Goal: Navigation & Orientation: Understand site structure

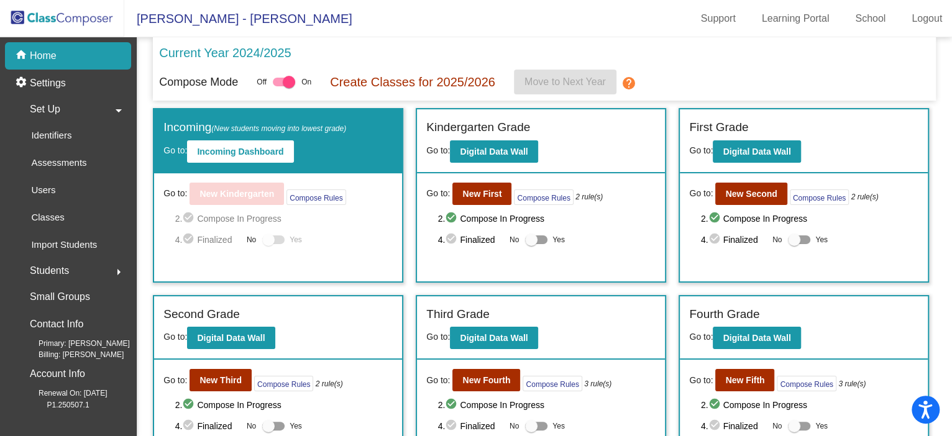
click at [455, 24] on mat-toolbar "[PERSON_NAME] - [PERSON_NAME] Support Learning Portal School Logout" at bounding box center [476, 18] width 952 height 37
click at [117, 104] on mat-icon "arrow_drop_down" at bounding box center [118, 110] width 15 height 15
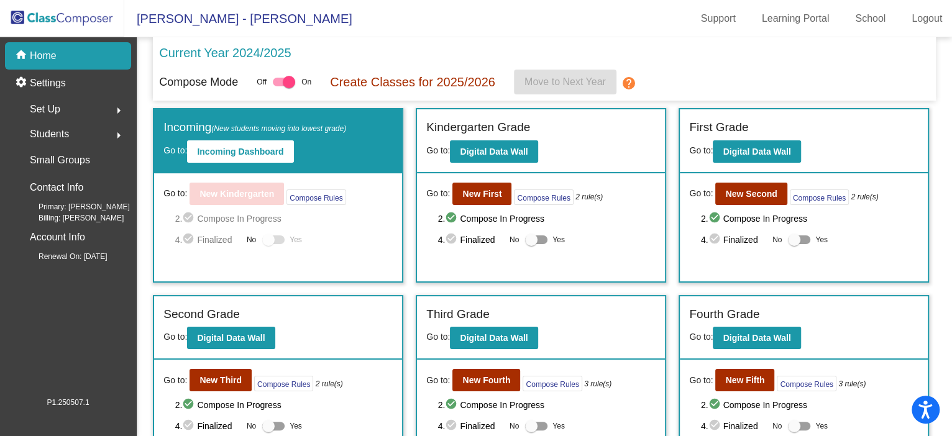
click at [123, 106] on mat-icon "arrow_right" at bounding box center [118, 110] width 15 height 15
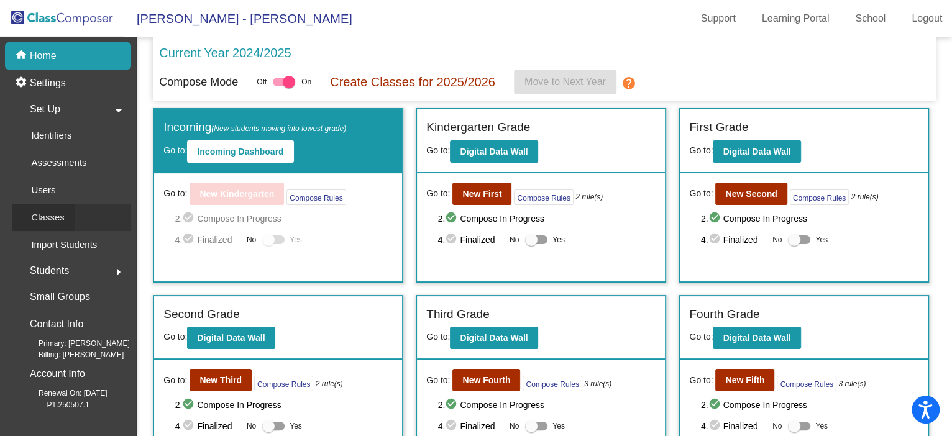
click at [52, 210] on p "Classes" at bounding box center [47, 217] width 33 height 15
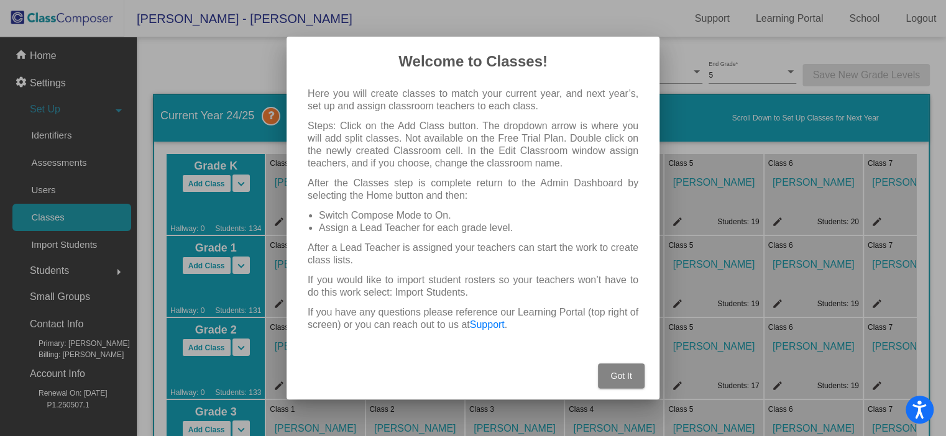
click at [629, 377] on span "Got It" at bounding box center [620, 376] width 21 height 10
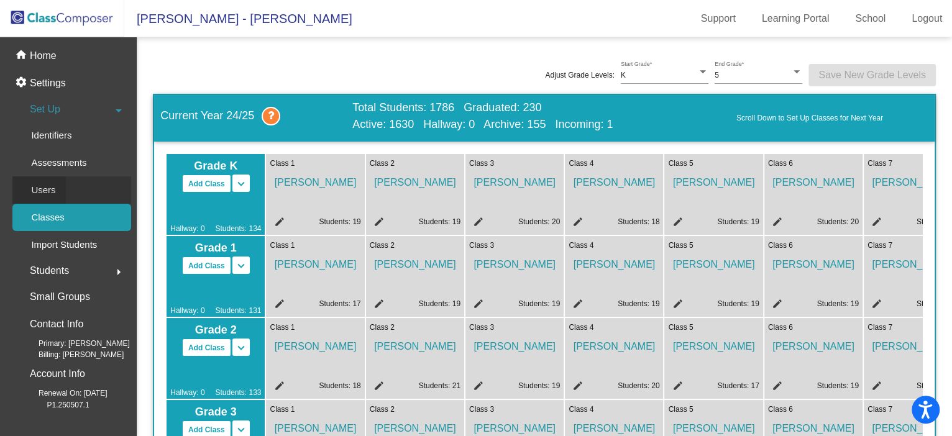
click at [47, 188] on p "Users" at bounding box center [43, 190] width 24 height 15
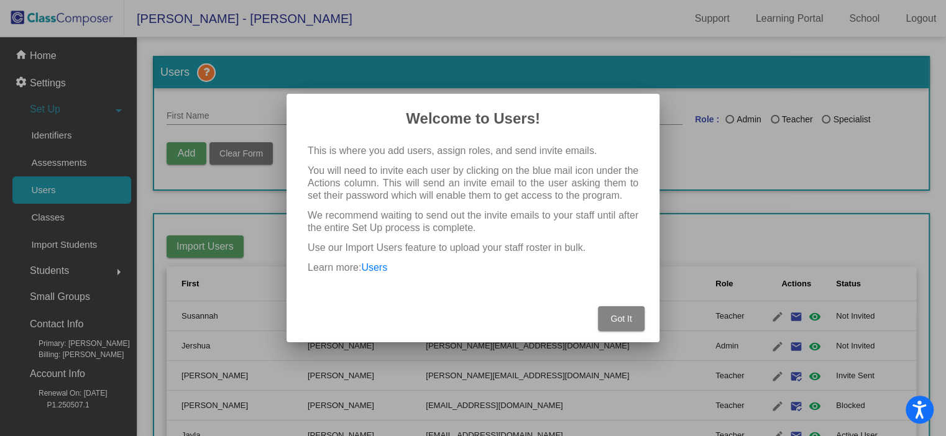
click at [622, 321] on span "Got It" at bounding box center [620, 319] width 21 height 10
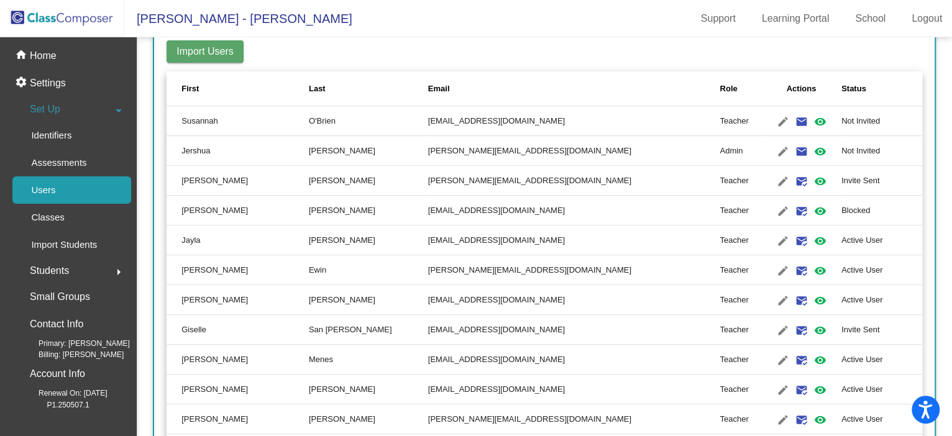
scroll to position [191, 0]
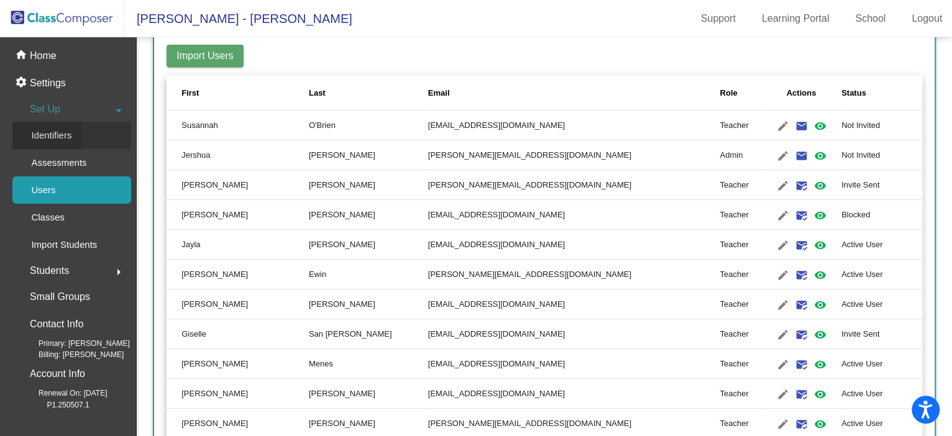
click at [62, 129] on p "Identifiers" at bounding box center [51, 135] width 40 height 15
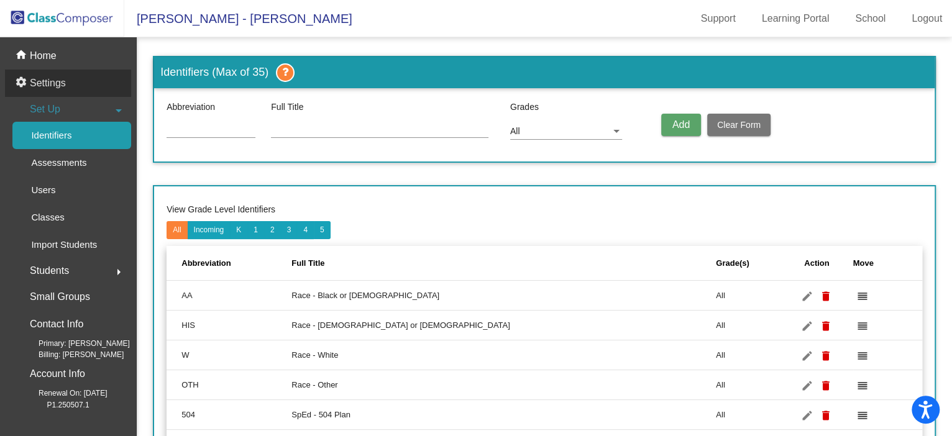
click at [47, 81] on p "Settings" at bounding box center [48, 83] width 36 height 15
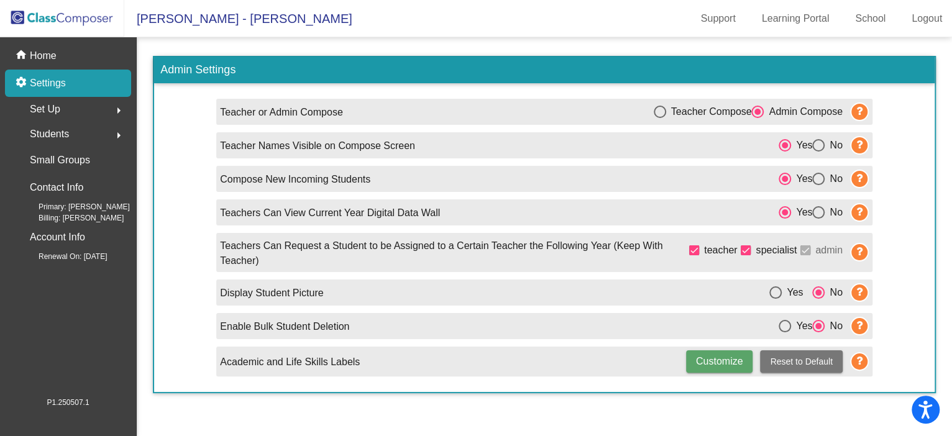
click at [864, 207] on icon at bounding box center [859, 212] width 19 height 19
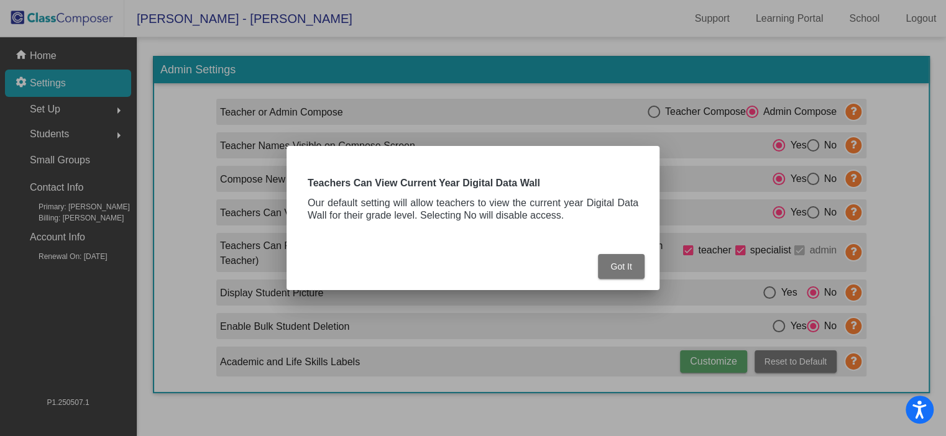
click at [633, 270] on button "Got It" at bounding box center [621, 266] width 47 height 25
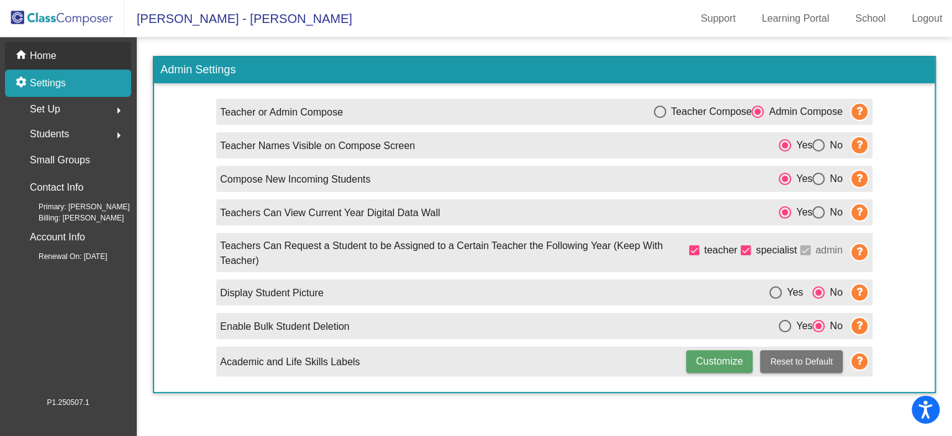
click at [30, 55] on p "Home" at bounding box center [43, 55] width 27 height 15
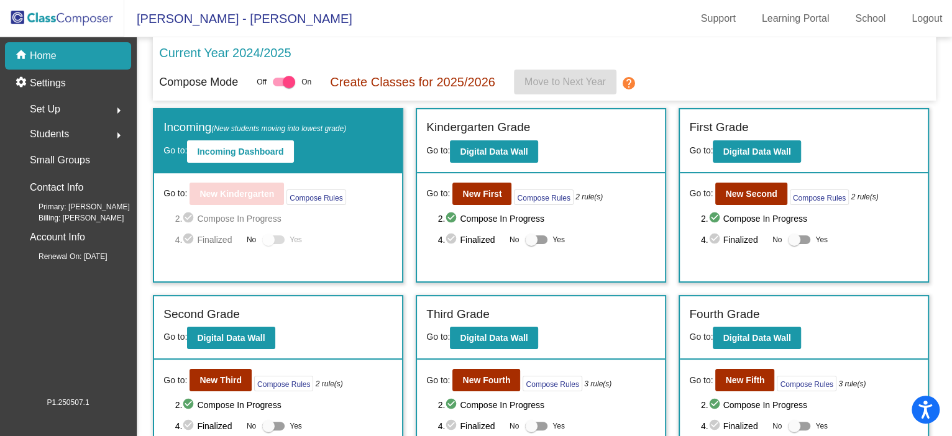
click at [397, 81] on p "Create Classes for 2025/2026" at bounding box center [412, 82] width 165 height 19
click at [210, 51] on p "Current Year 2024/2025" at bounding box center [225, 53] width 132 height 19
drag, startPoint x: 210, startPoint y: 52, endPoint x: 394, endPoint y: 50, distance: 183.4
click at [394, 50] on div "Current Year 2024/2025" at bounding box center [544, 57] width 771 height 26
